Goal: Task Accomplishment & Management: Use online tool/utility

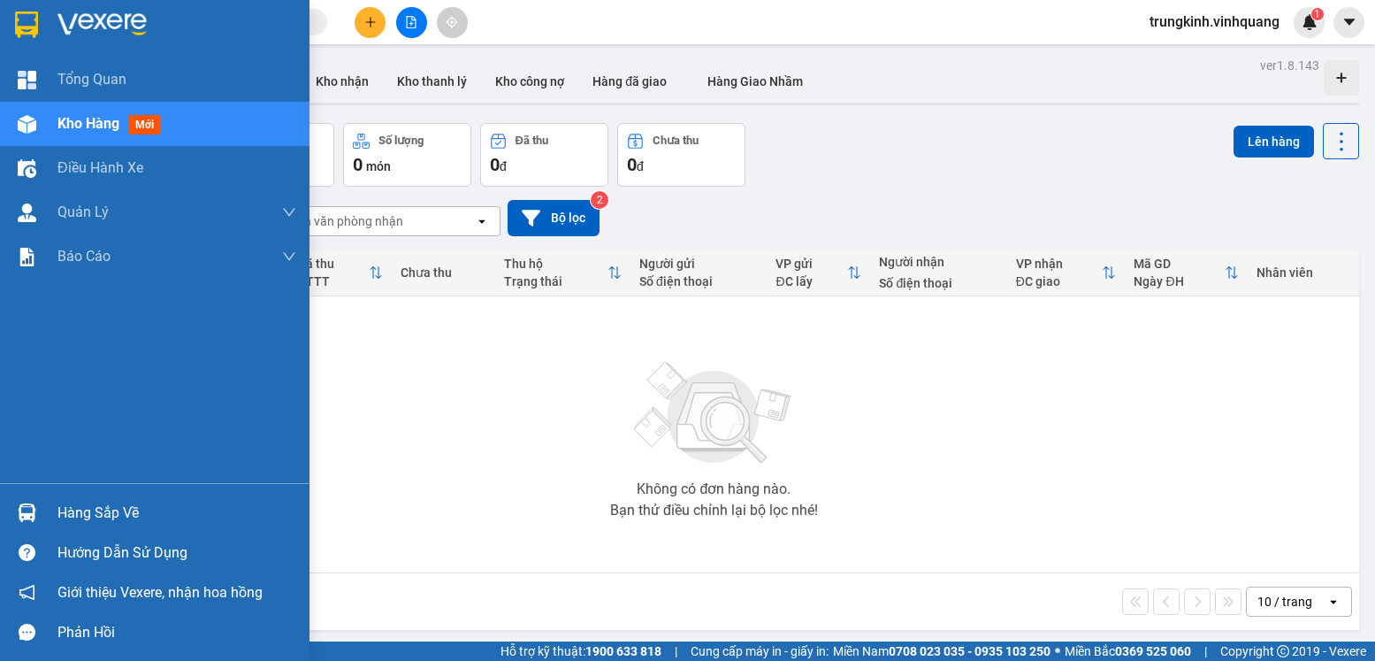
click at [39, 512] on div at bounding box center [26, 512] width 31 height 31
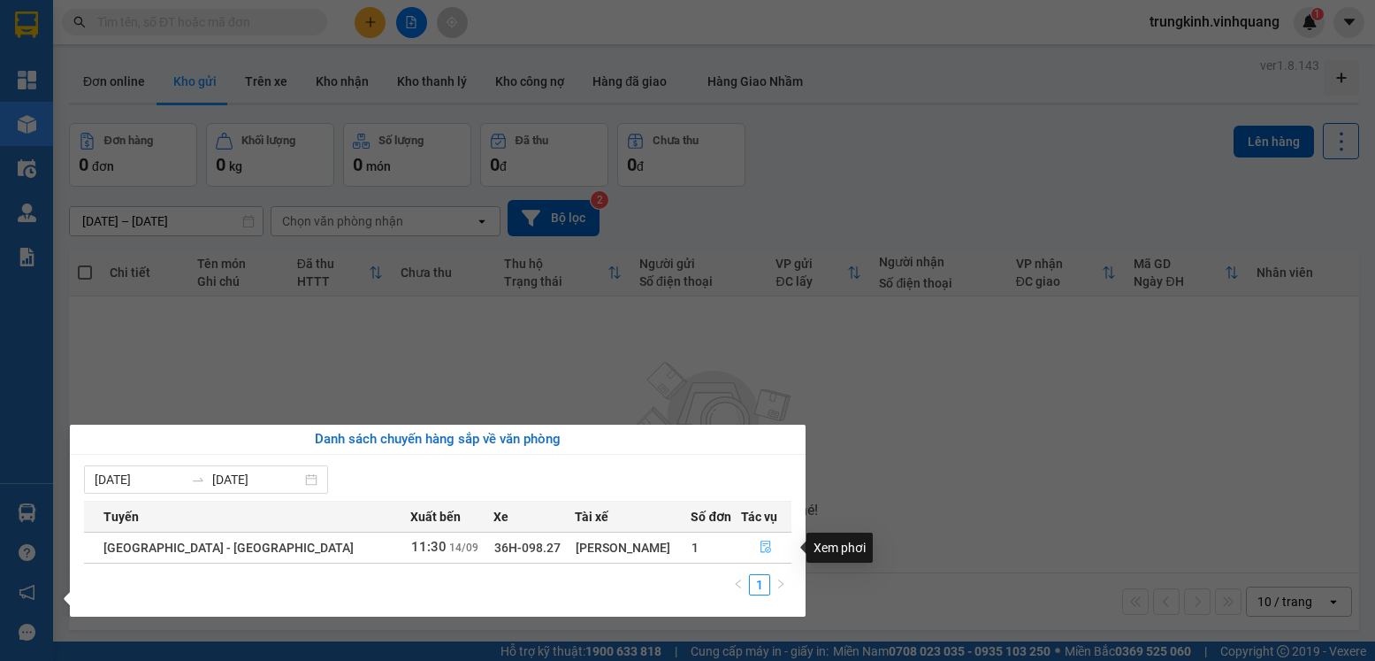
click at [770, 547] on button "button" at bounding box center [767, 547] width 50 height 28
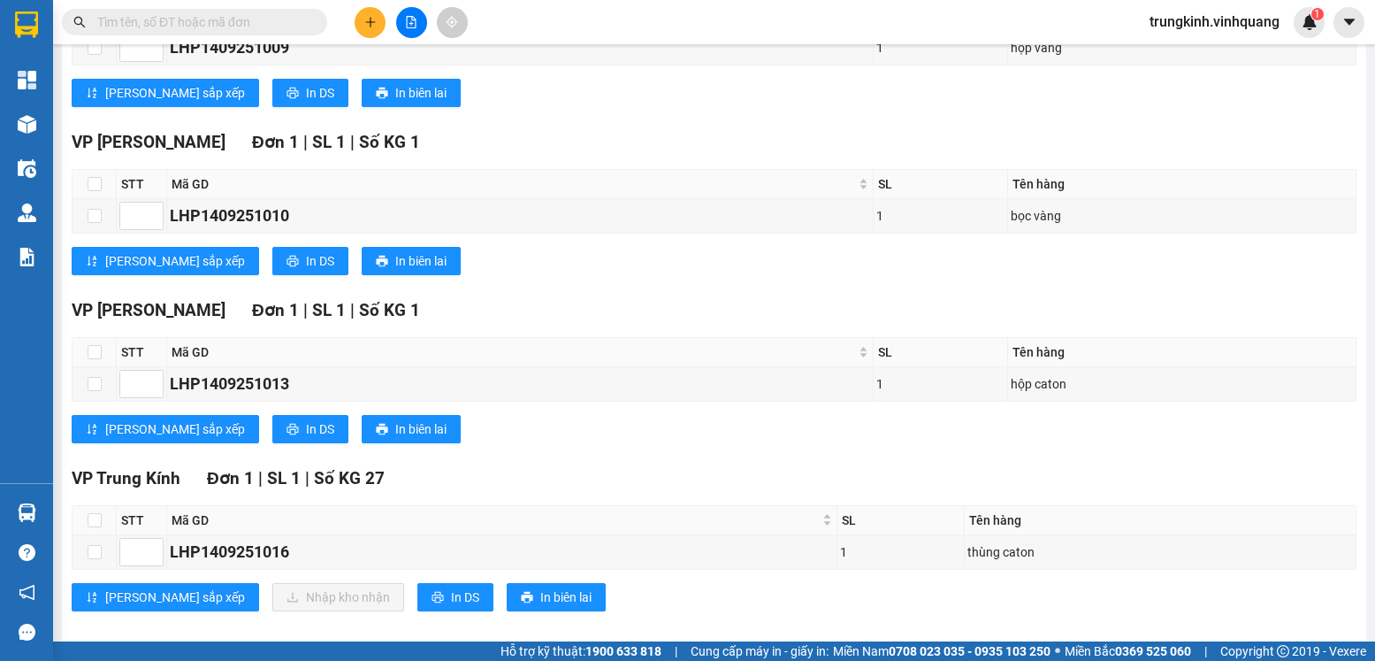
scroll to position [388, 0]
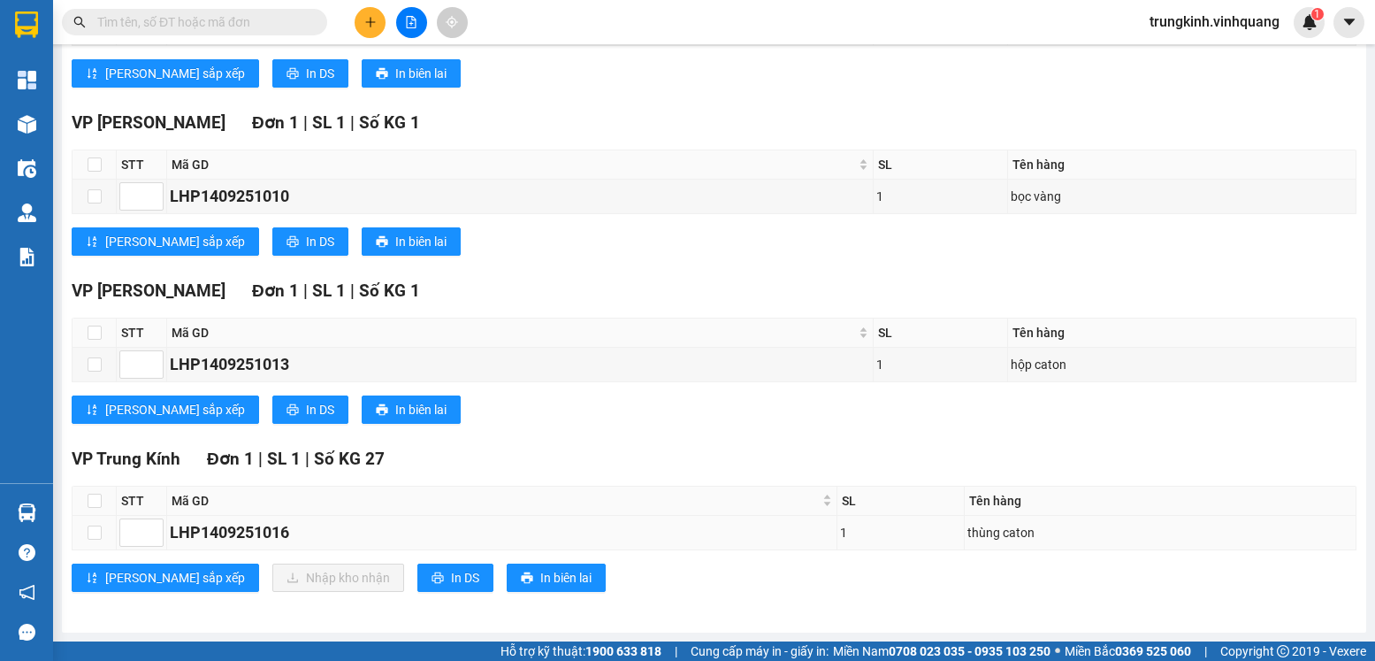
click at [104, 540] on td at bounding box center [95, 533] width 44 height 34
click at [100, 494] on input "checkbox" at bounding box center [95, 501] width 14 height 14
checkbox input "true"
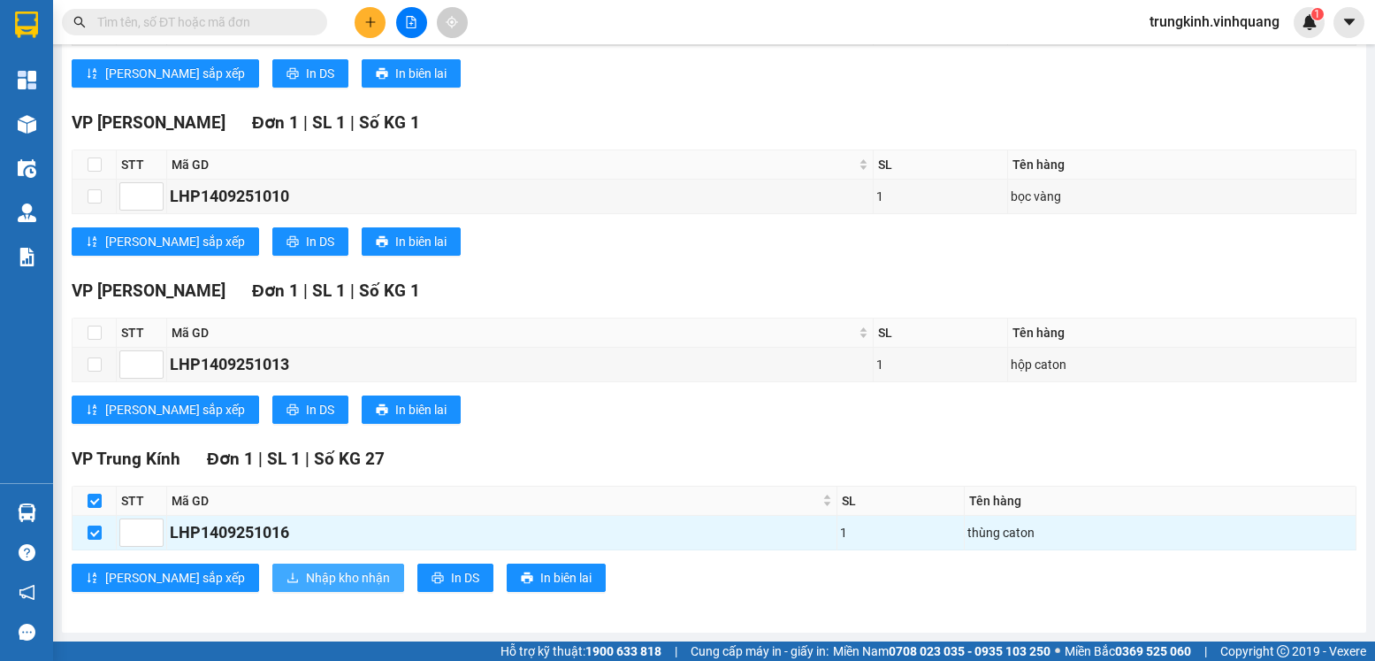
click at [306, 569] on span "Nhập kho nhận" at bounding box center [348, 577] width 84 height 19
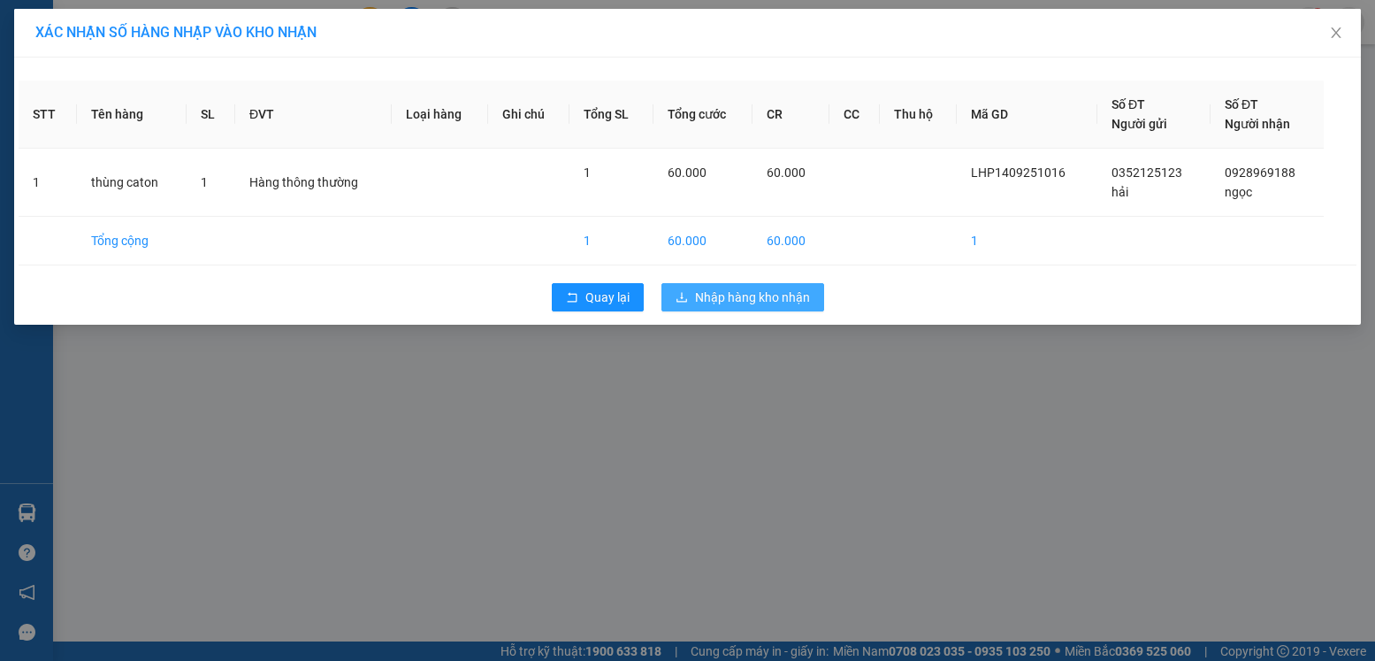
click at [720, 300] on span "Nhập hàng kho nhận" at bounding box center [752, 296] width 115 height 19
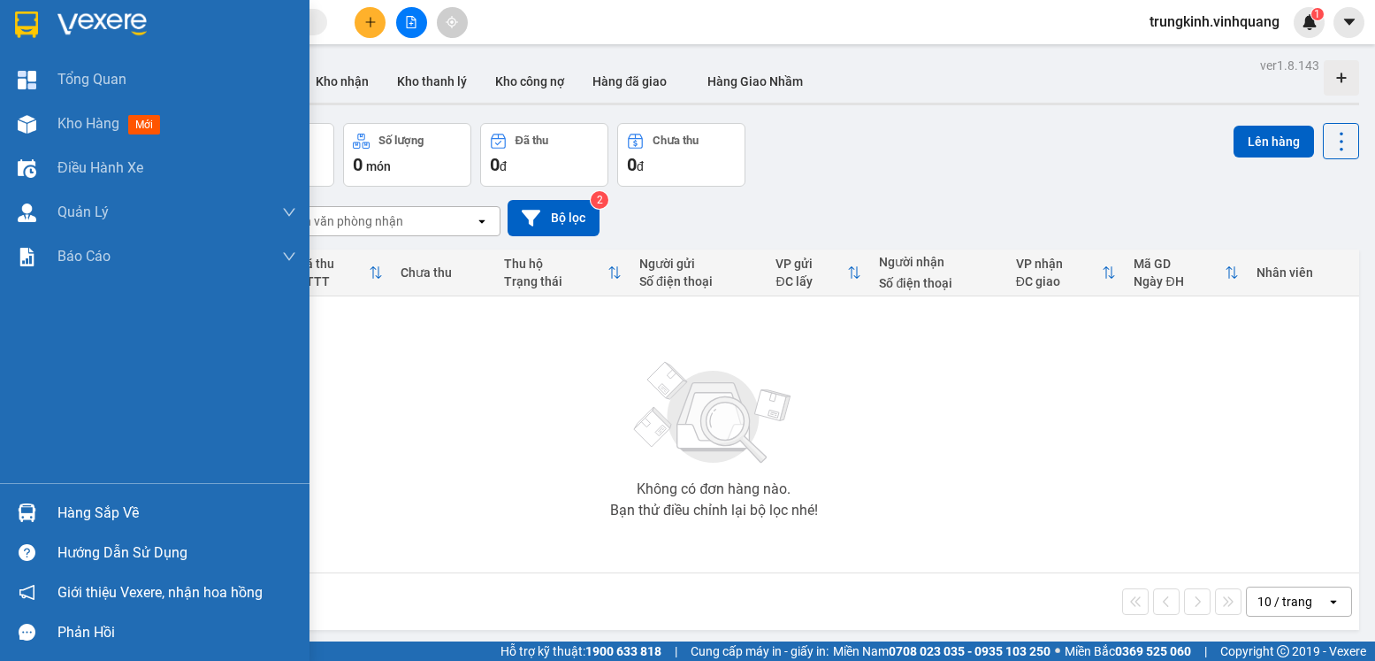
click at [29, 524] on div at bounding box center [26, 512] width 31 height 31
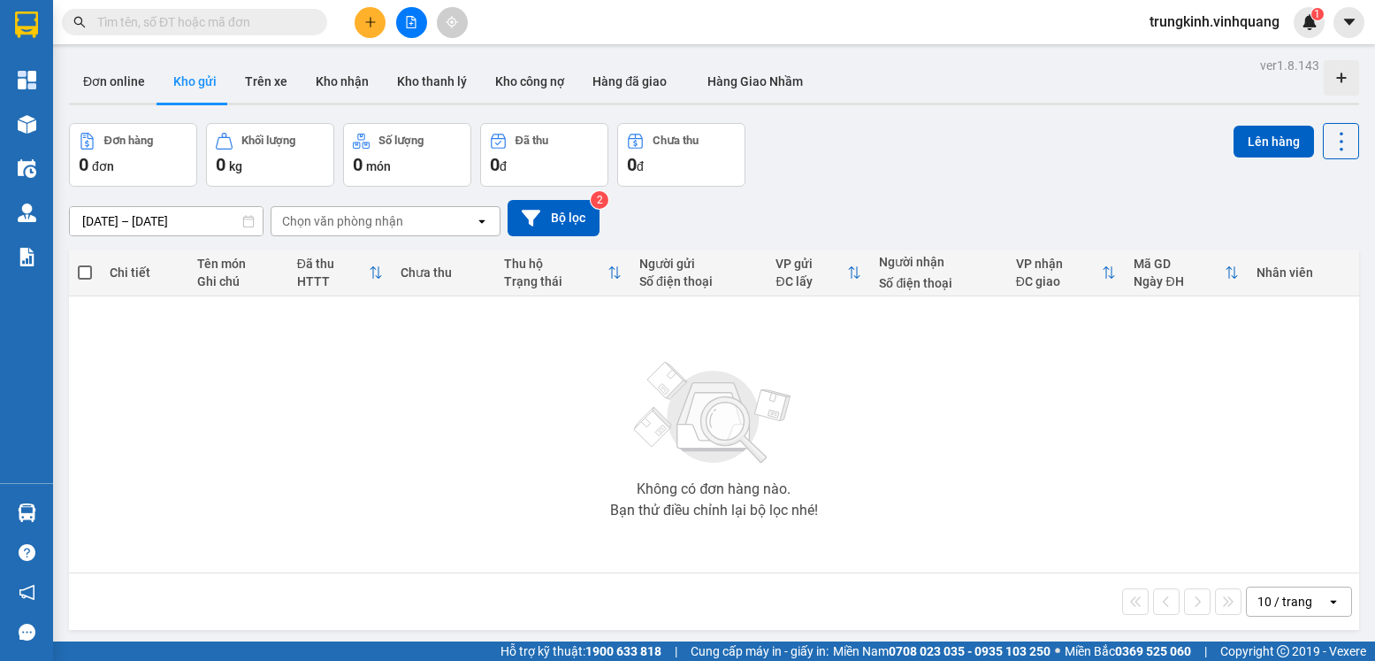
click at [828, 257] on section "Kết quả tìm kiếm ( 0 ) Bộ lọc No Data trungkinh.vinhquang 1 Tổng Quan Kho hàng …" at bounding box center [687, 330] width 1375 height 661
